Goal: Task Accomplishment & Management: Use online tool/utility

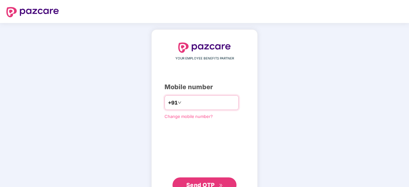
type input "**********"
click at [194, 182] on span "Send OTP" at bounding box center [200, 185] width 28 height 7
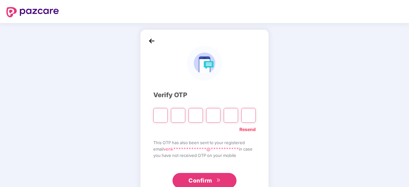
paste input "*"
type input "*"
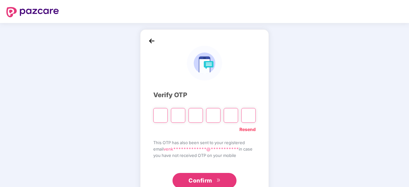
type input "*"
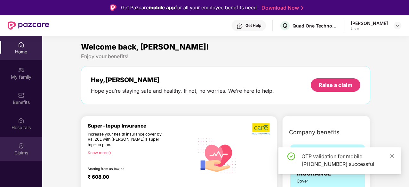
click at [17, 147] on div "Claims" at bounding box center [21, 149] width 42 height 24
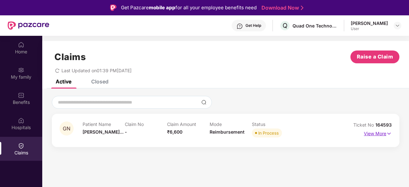
click at [372, 133] on p "View More" at bounding box center [378, 133] width 28 height 9
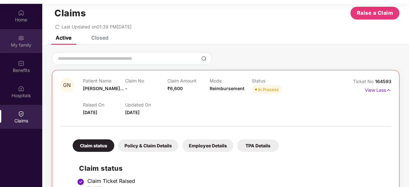
scroll to position [12, 0]
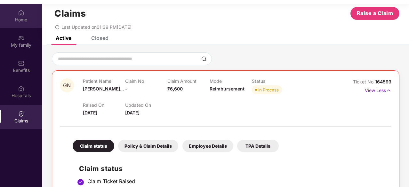
click at [13, 14] on div "Home" at bounding box center [21, 16] width 42 height 24
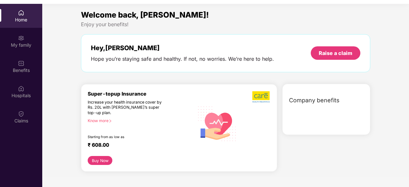
scroll to position [0, 0]
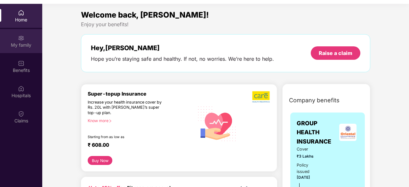
click at [20, 40] on img at bounding box center [21, 38] width 6 height 6
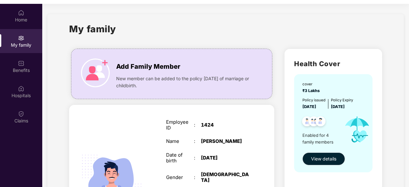
scroll to position [96, 0]
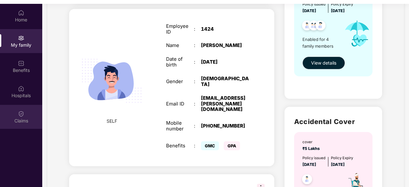
click at [15, 118] on div "Claims" at bounding box center [21, 121] width 42 height 6
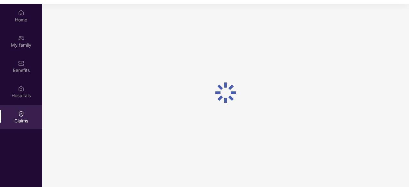
scroll to position [0, 0]
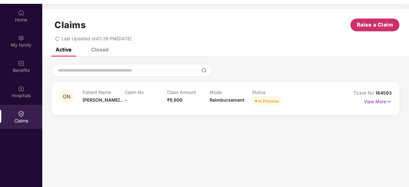
click at [366, 28] on span "Raise a Claim" at bounding box center [374, 25] width 36 height 8
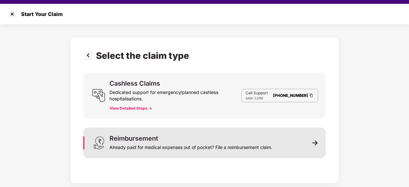
click at [294, 150] on div "Reimbursement Already paid for medical expenses out of pocket? File a reimburse…" at bounding box center [204, 143] width 242 height 31
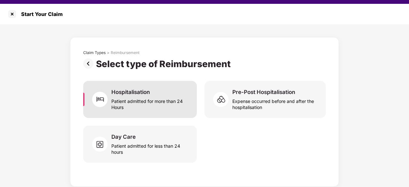
click at [121, 103] on div "Patient admitted for more than 24 Hours" at bounding box center [150, 103] width 78 height 15
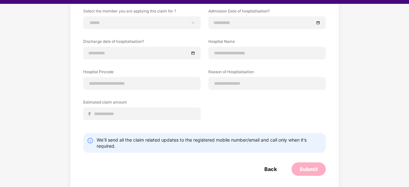
scroll to position [74, 0]
click at [263, 168] on div "Back" at bounding box center [270, 167] width 28 height 13
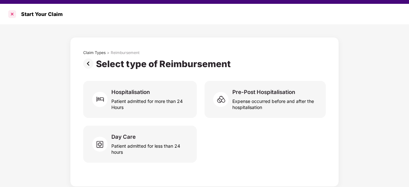
click at [12, 15] on div at bounding box center [12, 14] width 10 height 10
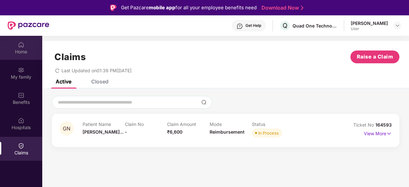
click at [17, 41] on div "Home" at bounding box center [21, 48] width 42 height 24
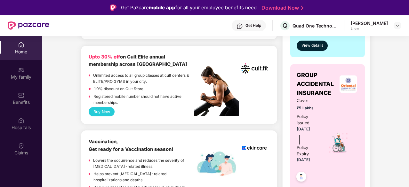
scroll to position [64, 0]
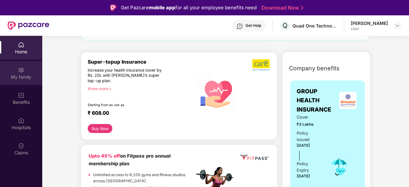
click at [17, 74] on div "My family" at bounding box center [21, 77] width 42 height 6
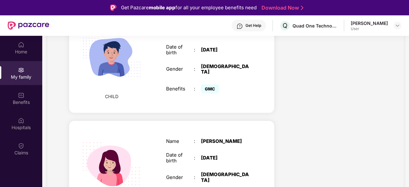
scroll to position [414, 0]
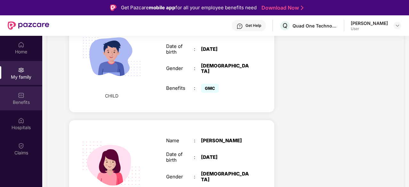
click at [24, 101] on div "Benefits" at bounding box center [21, 102] width 42 height 6
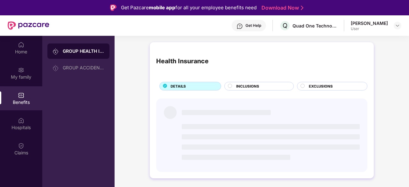
scroll to position [0, 0]
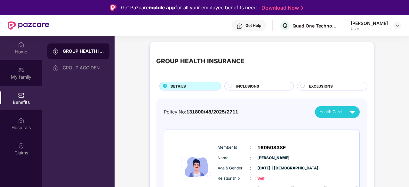
click at [16, 46] on div "Home" at bounding box center [21, 48] width 42 height 24
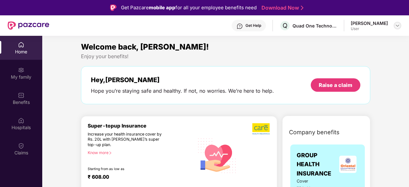
click at [396, 26] on img at bounding box center [397, 25] width 5 height 5
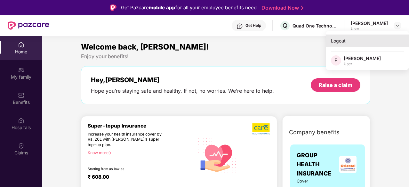
click at [337, 39] on div "Logout" at bounding box center [366, 41] width 83 height 12
